Goal: Information Seeking & Learning: Learn about a topic

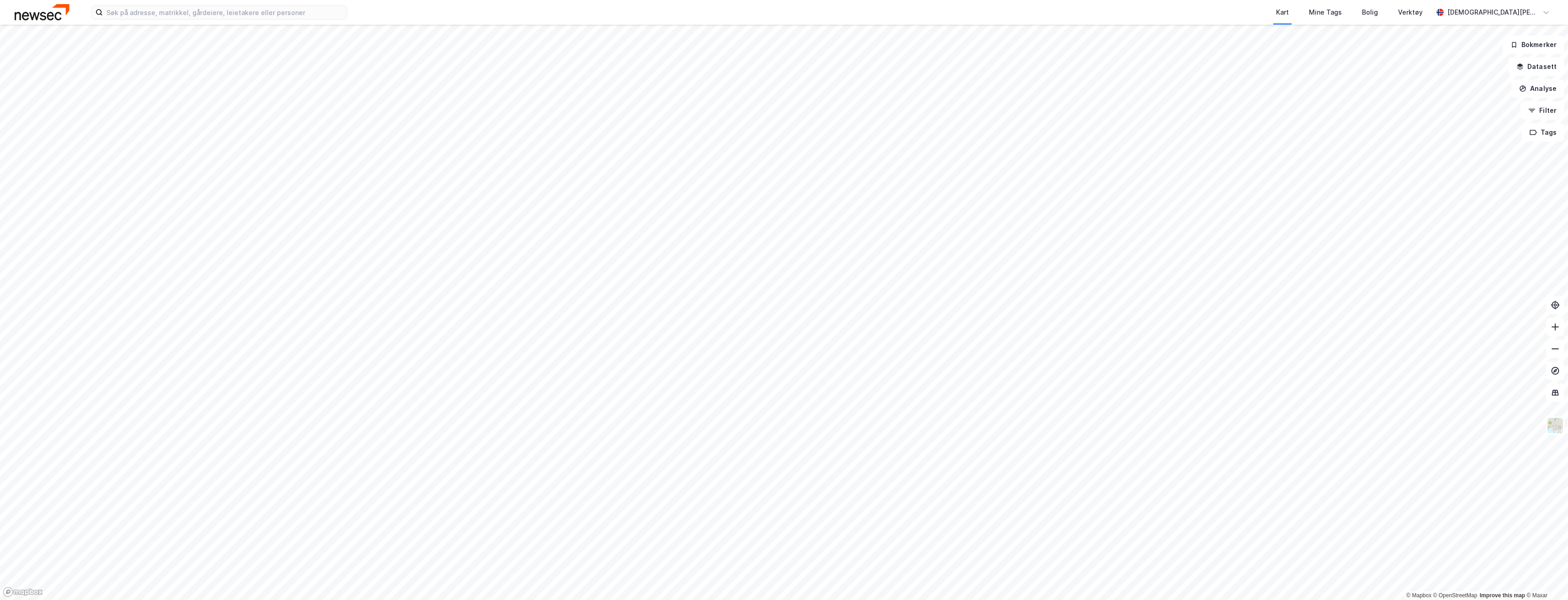
click at [226, 22] on div "Kart Mine Tags Bolig Verktøy [PERSON_NAME]" at bounding box center [784, 12] width 1568 height 25
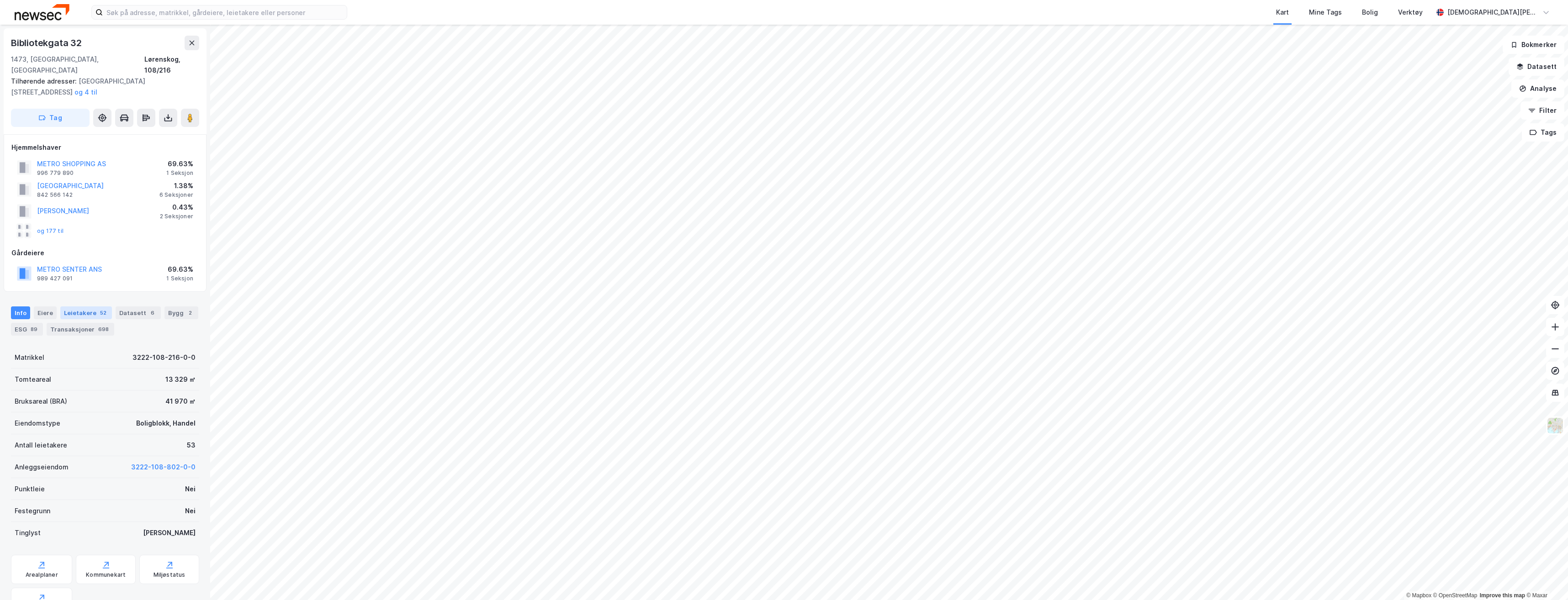
click at [91, 307] on div "Leietakere 52" at bounding box center [86, 313] width 52 height 13
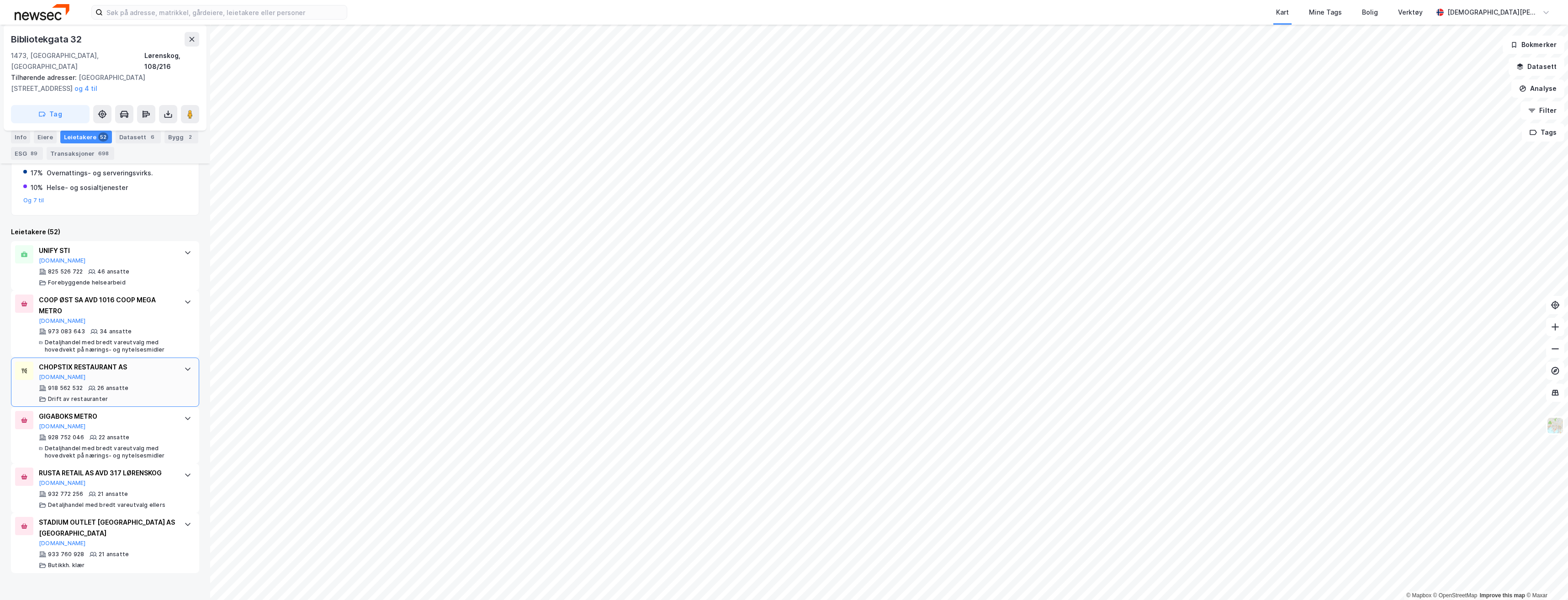
scroll to position [274, 0]
